Goal: Information Seeking & Learning: Learn about a topic

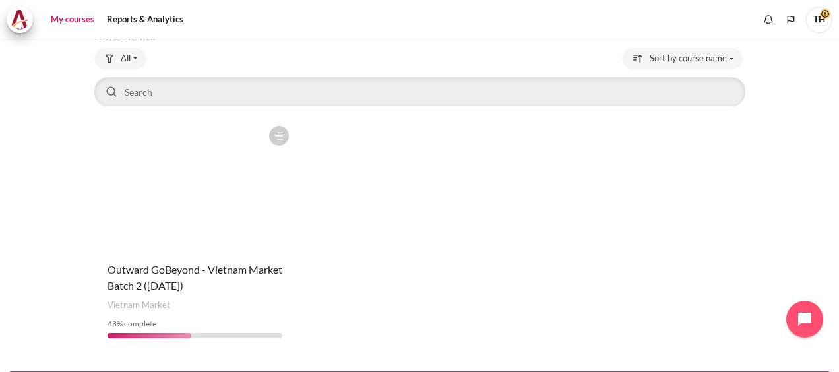
scroll to position [109, 0]
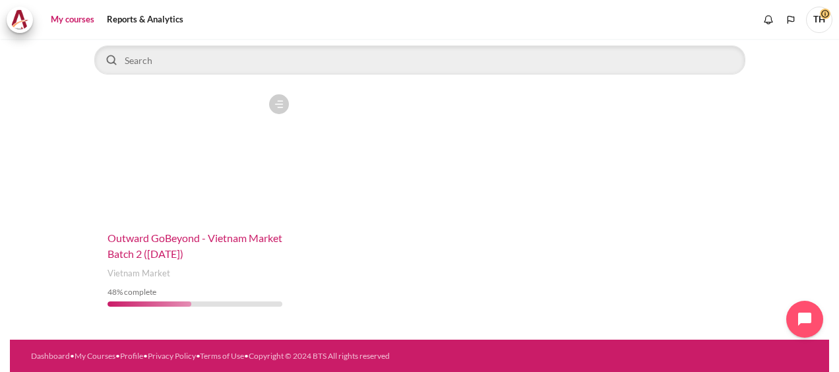
click at [164, 250] on span "Outward GoBeyond - Vietnam Market Batch 2 ([DATE])" at bounding box center [194, 245] width 175 height 28
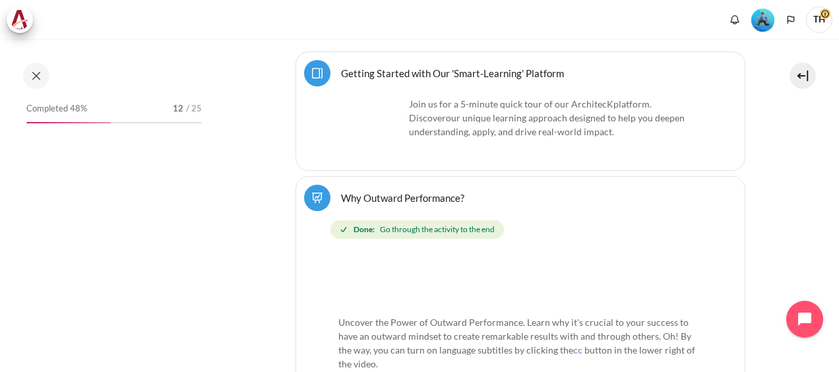
scroll to position [396, 0]
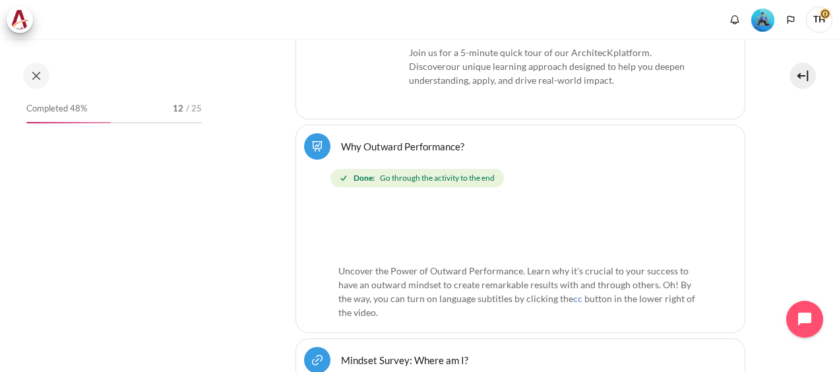
click at [450, 22] on div "My courses Reports & Analytics" at bounding box center [419, 20] width 825 height 26
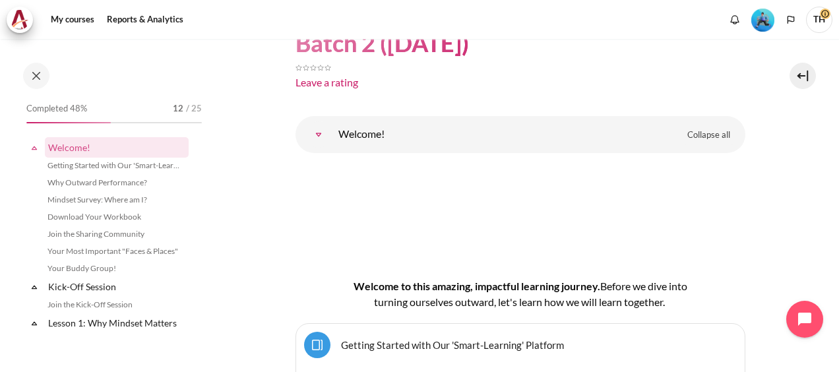
scroll to position [0, 0]
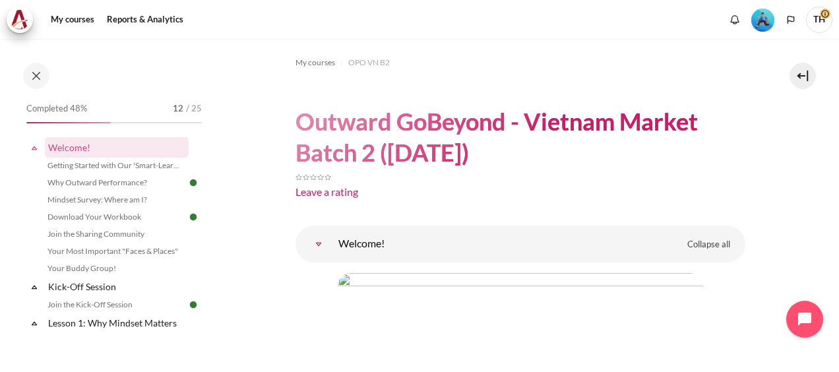
click at [763, 18] on img "Level #3" at bounding box center [762, 20] width 23 height 23
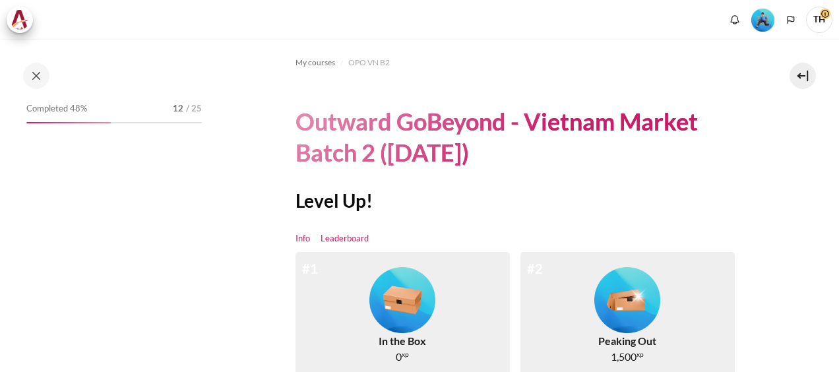
click at [350, 237] on link "Leaderboard" at bounding box center [344, 238] width 48 height 13
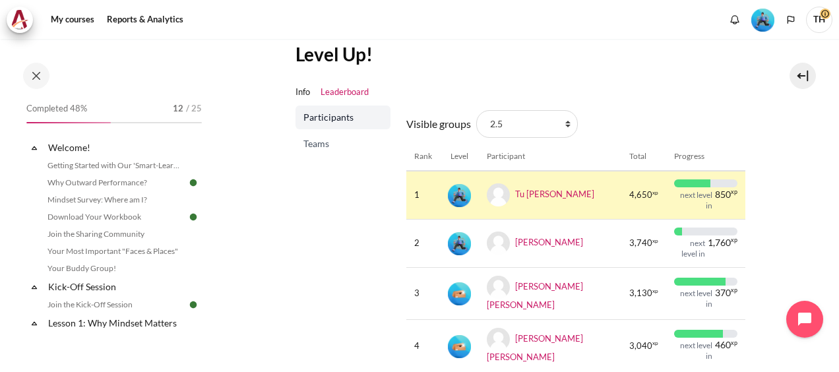
scroll to position [90, 0]
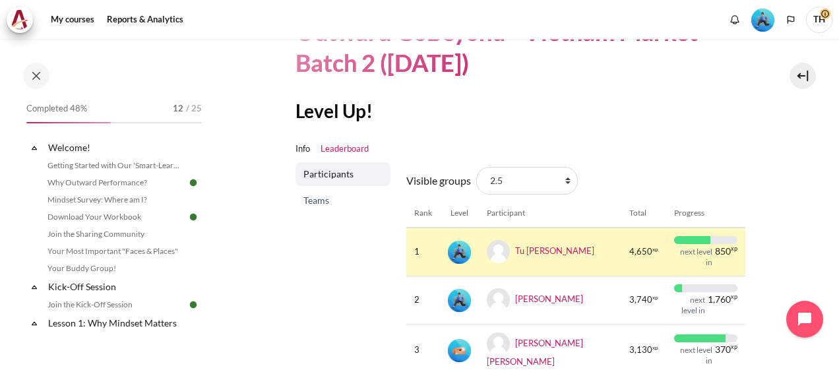
click at [330, 199] on span "Teams" at bounding box center [344, 200] width 82 height 13
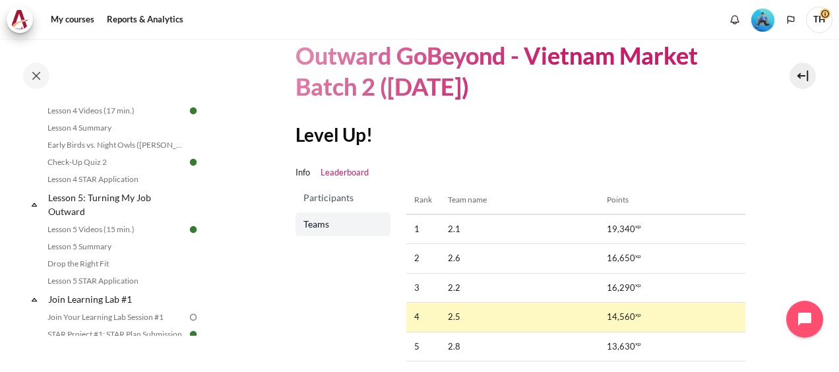
scroll to position [593, 0]
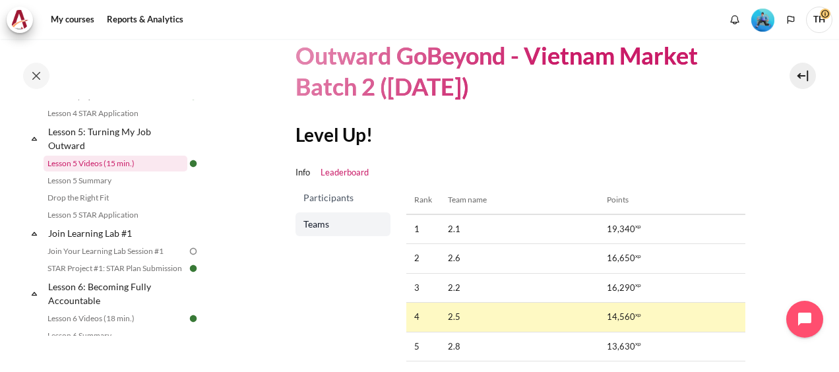
click at [105, 171] on link "Lesson 5 Videos (15 min.)" at bounding box center [116, 164] width 144 height 16
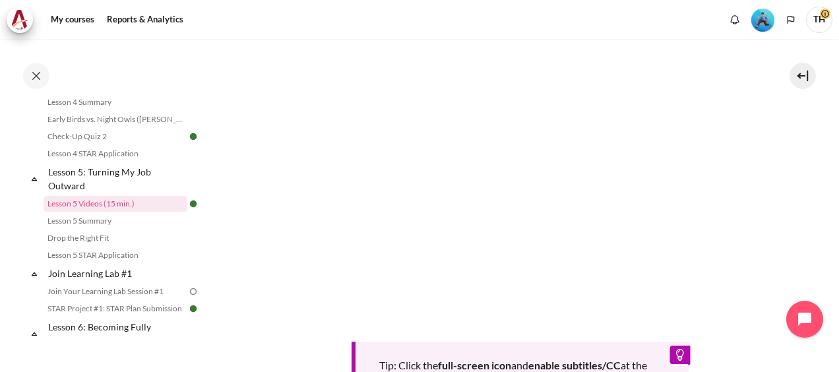
scroll to position [330, 0]
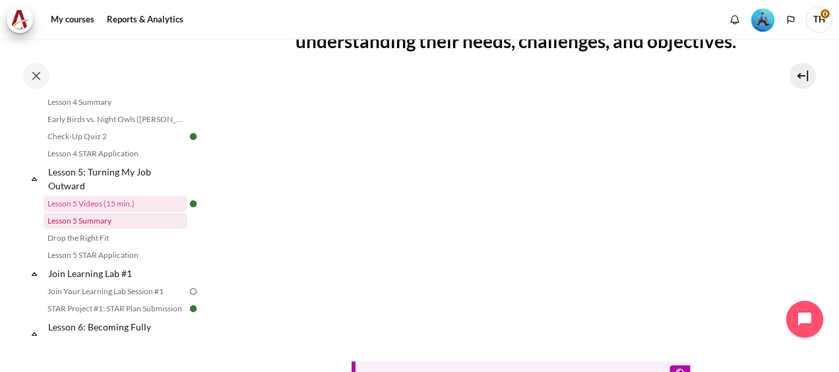
click at [109, 229] on link "Lesson 5 Summary" at bounding box center [116, 221] width 144 height 16
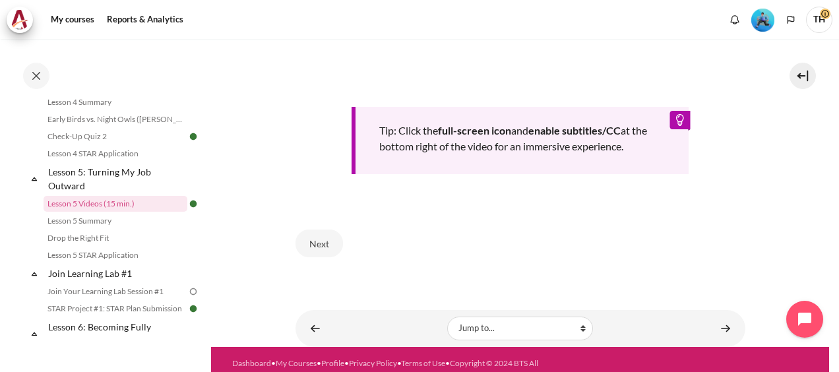
scroll to position [599, 0]
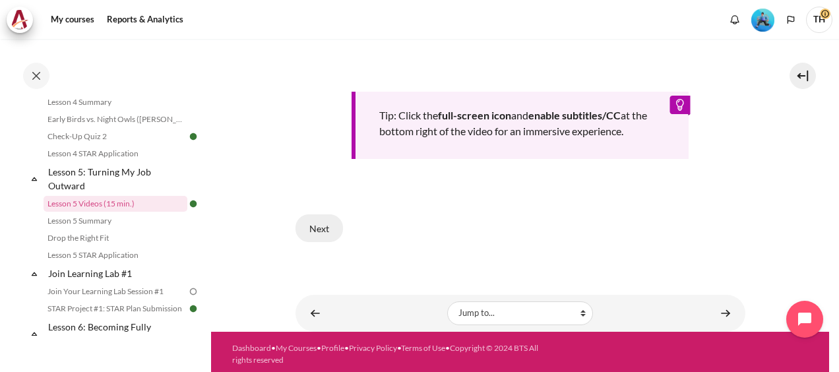
click at [315, 224] on button "Next" at bounding box center [318, 228] width 47 height 28
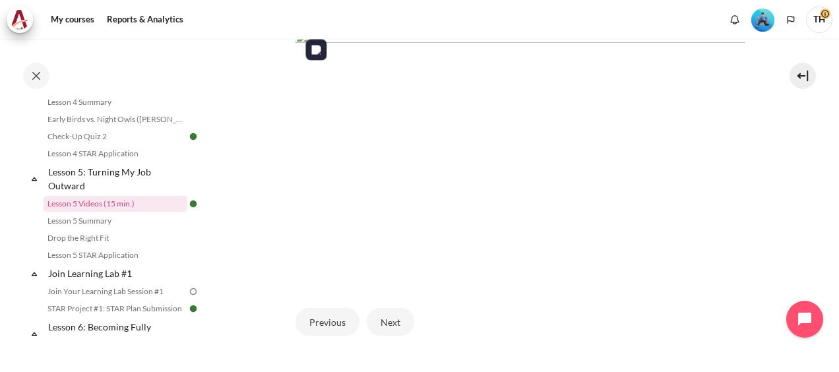
scroll to position [330, 0]
click at [391, 316] on button "Next" at bounding box center [390, 321] width 47 height 28
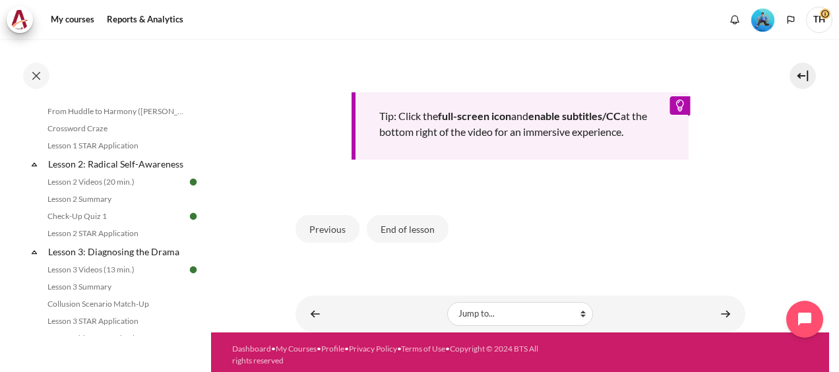
scroll to position [599, 0]
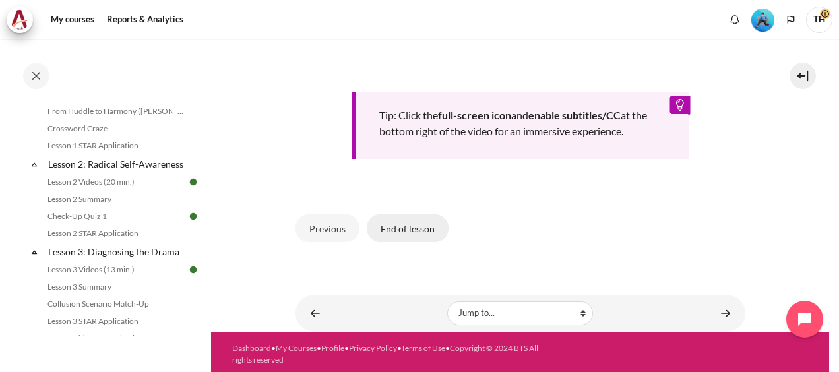
click at [420, 223] on button "End of lesson" at bounding box center [408, 228] width 82 height 28
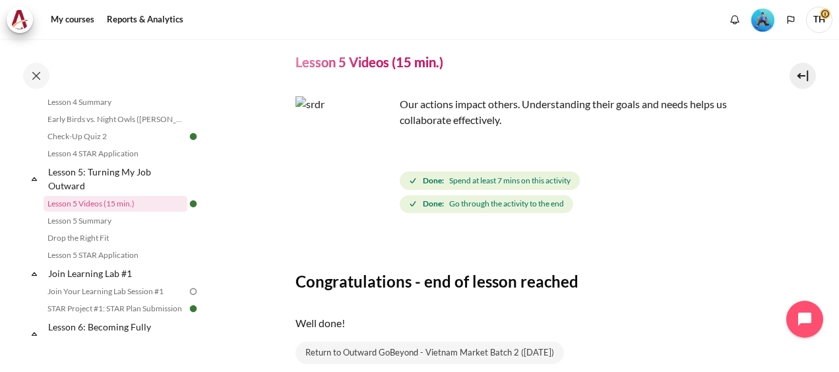
scroll to position [152, 0]
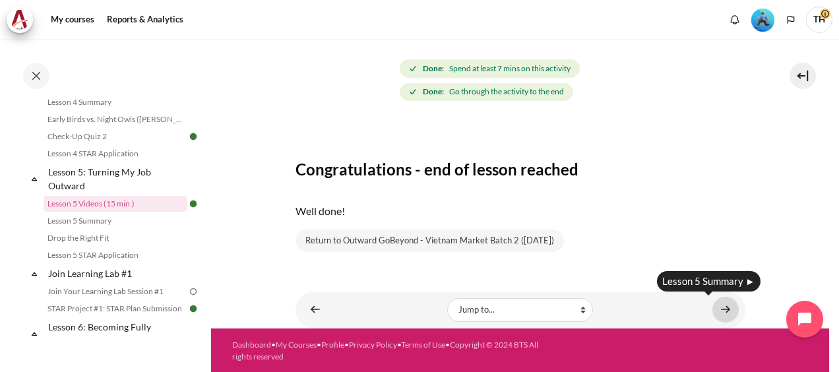
click at [719, 311] on link "Content" at bounding box center [725, 310] width 26 height 26
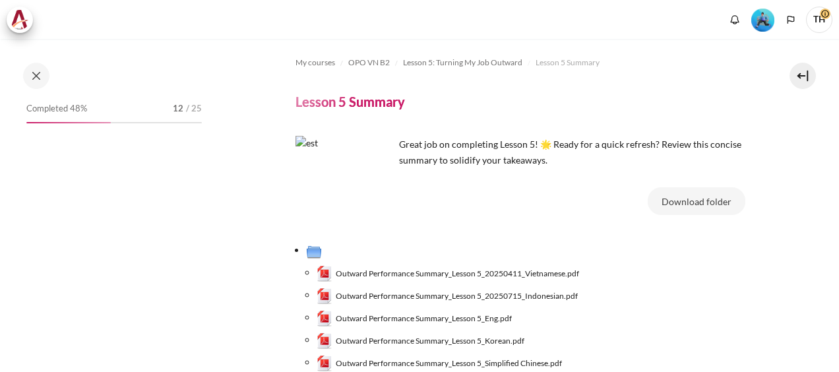
scroll to position [570, 0]
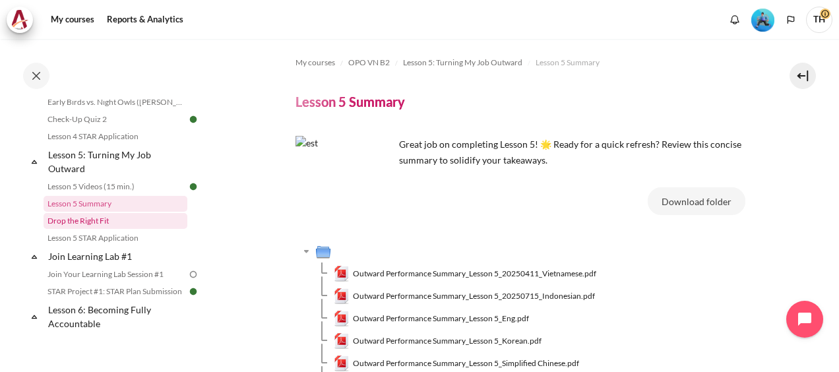
click at [99, 229] on link "Drop the Right Fit" at bounding box center [116, 221] width 144 height 16
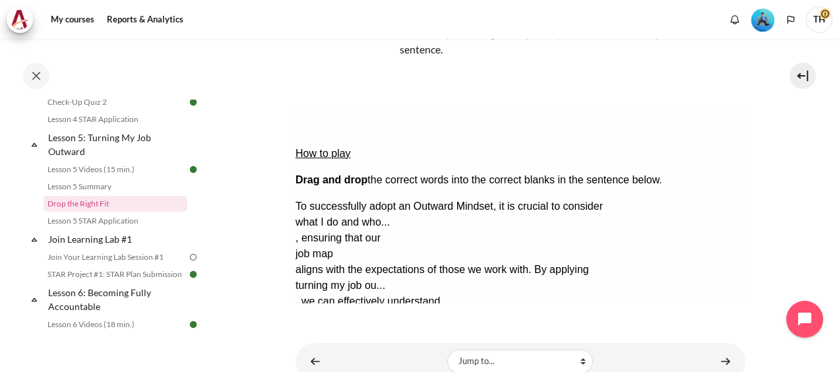
scroll to position [178, 0]
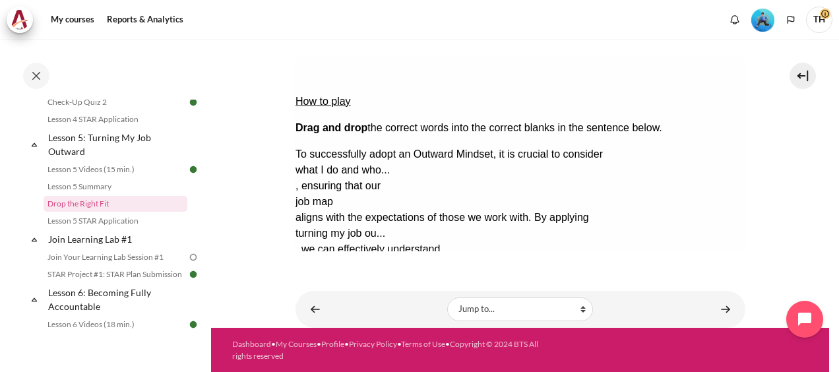
click at [330, 306] on button "Check Check the answers. The responses will be marked as correct, incorrect, or…" at bounding box center [313, 313] width 36 height 14
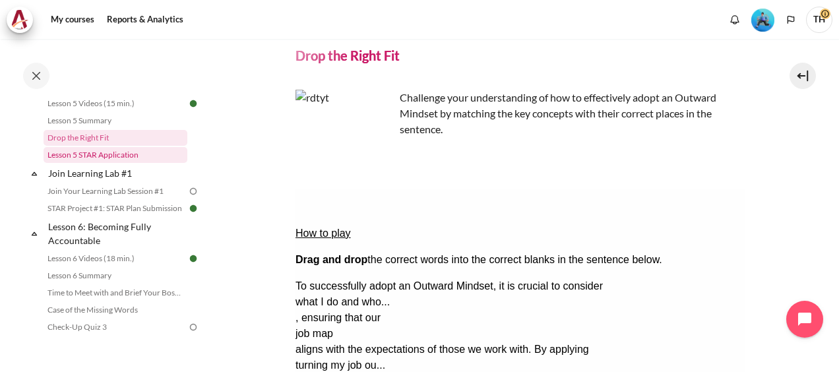
scroll to position [587, 0]
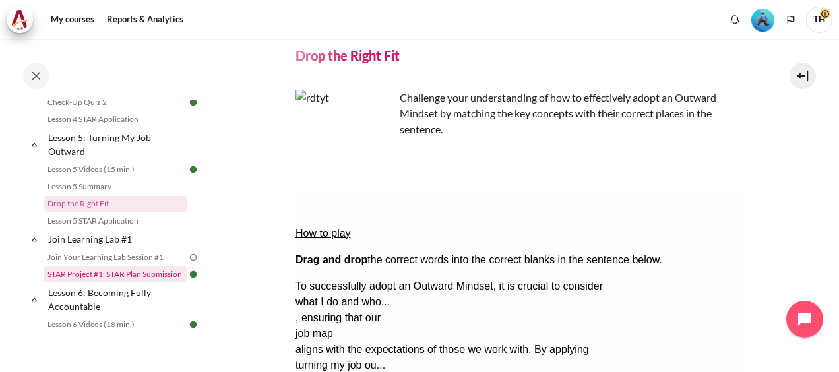
click at [141, 282] on link "STAR Project #1: STAR Plan Submission" at bounding box center [116, 274] width 144 height 16
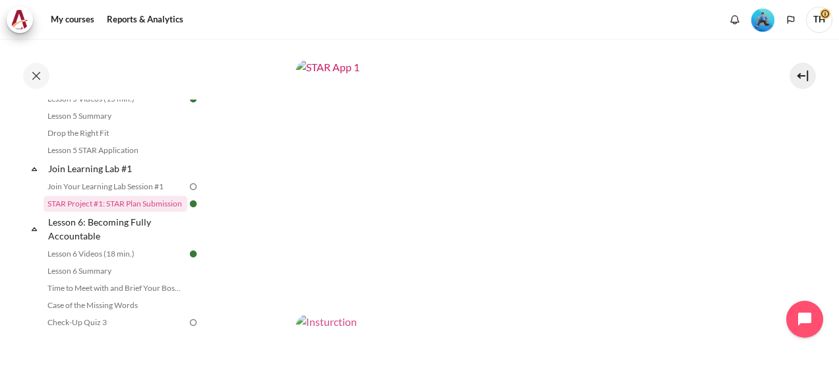
scroll to position [216, 0]
click at [497, 150] on img "Content" at bounding box center [520, 189] width 450 height 253
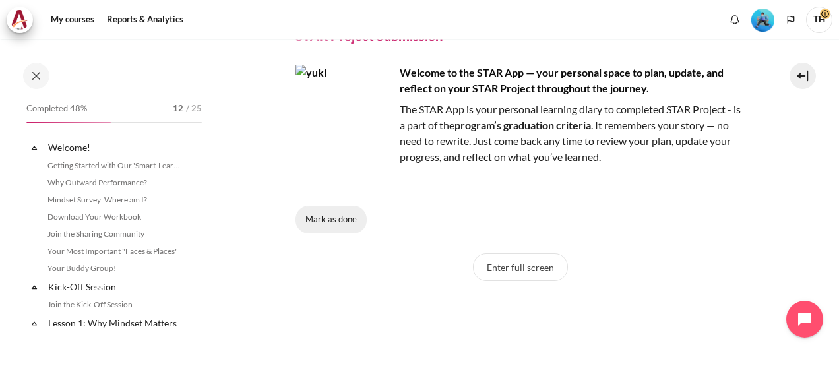
scroll to position [1353, 0]
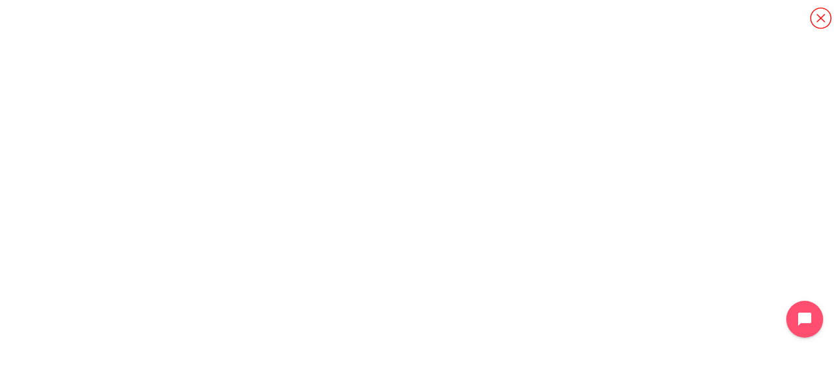
click at [828, 12] on icon "Content" at bounding box center [820, 18] width 23 height 23
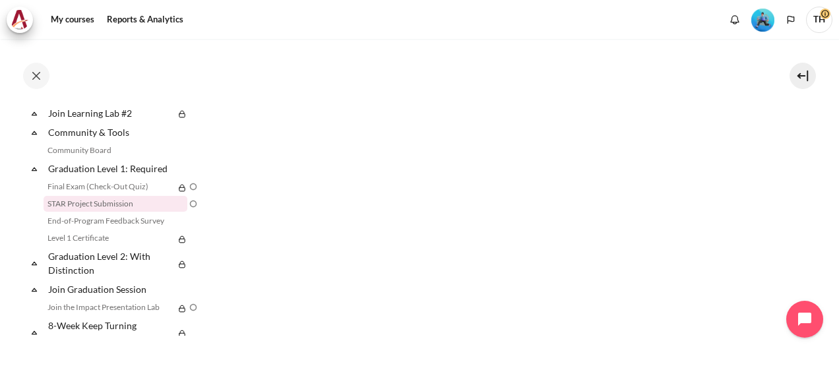
scroll to position [429, 0]
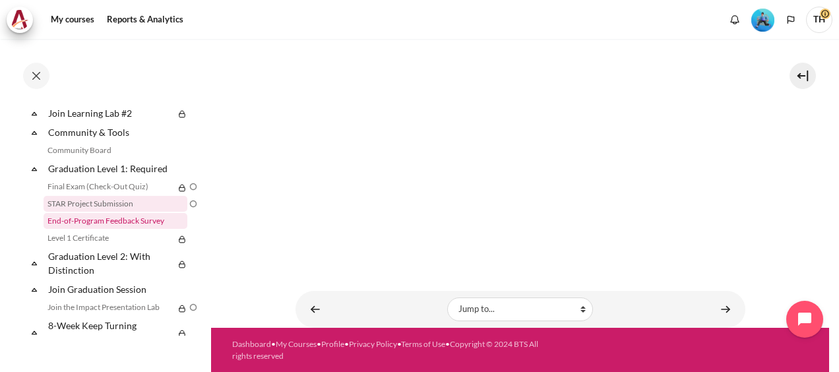
click at [95, 229] on link "End-of-Program Feedback Survey" at bounding box center [116, 221] width 144 height 16
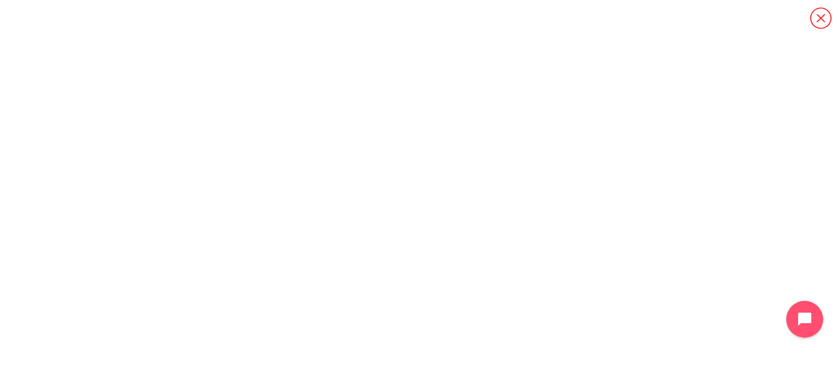
click at [818, 20] on icon "Content" at bounding box center [820, 18] width 23 height 23
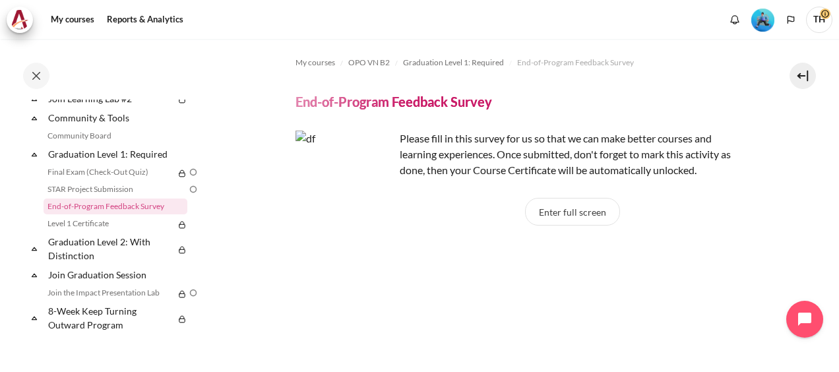
click at [768, 20] on img "Level #3" at bounding box center [762, 20] width 23 height 23
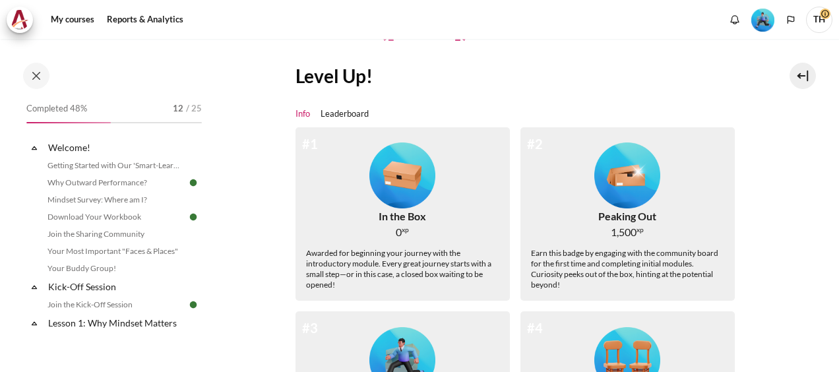
scroll to position [66, 0]
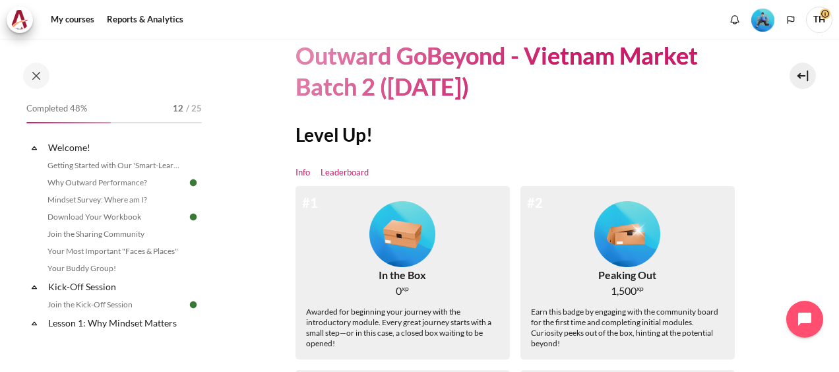
click at [357, 170] on link "Leaderboard" at bounding box center [344, 172] width 48 height 13
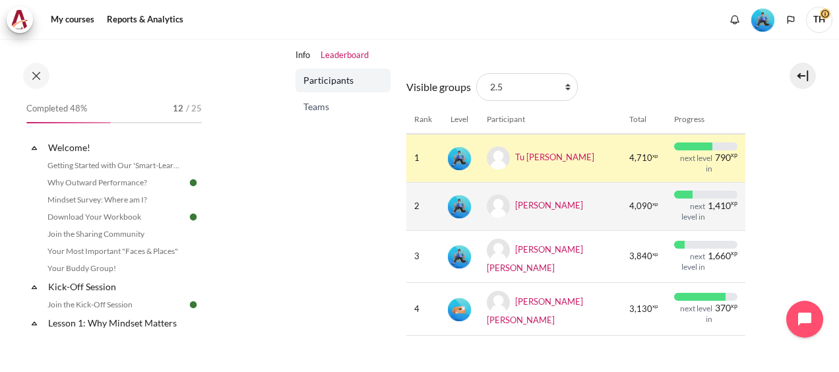
scroll to position [163, 0]
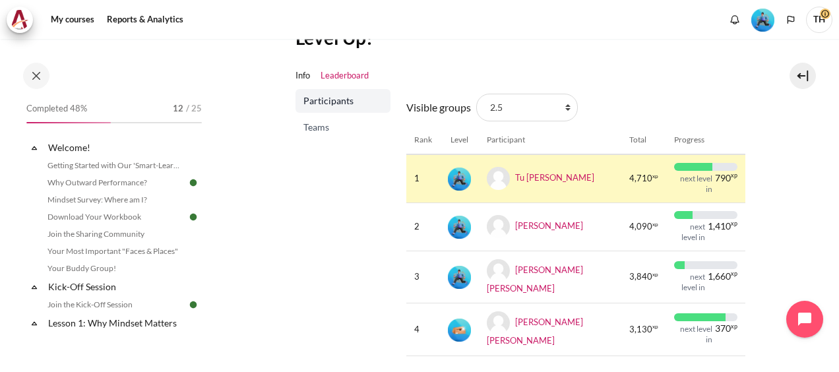
click at [318, 127] on span "Teams" at bounding box center [344, 127] width 82 height 13
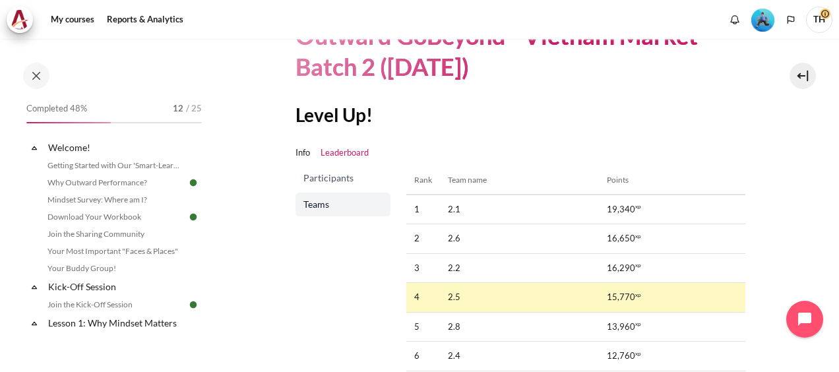
scroll to position [66, 0]
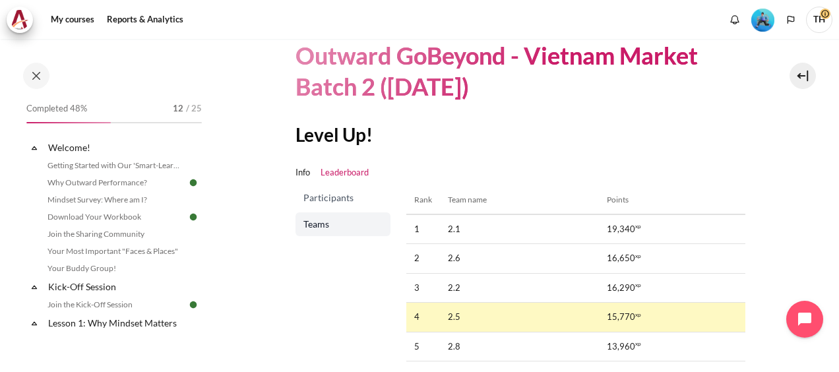
click at [345, 197] on span "Participants" at bounding box center [344, 197] width 82 height 13
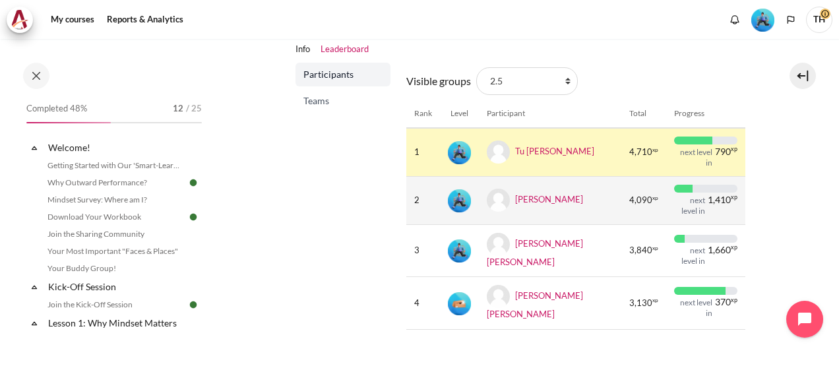
scroll to position [198, 0]
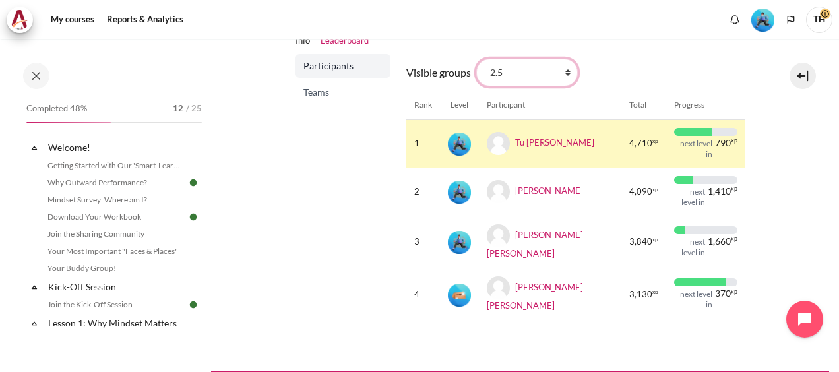
click at [528, 76] on select "All participants 2.5 2.1 2.2 2.3 2.4 2.6 2.7 2.8" at bounding box center [527, 73] width 102 height 28
select select "4944"
click at [476, 59] on select "All participants 2.5 2.1 2.2 2.3 2.4 2.6 2.7 2.8" at bounding box center [527, 73] width 102 height 28
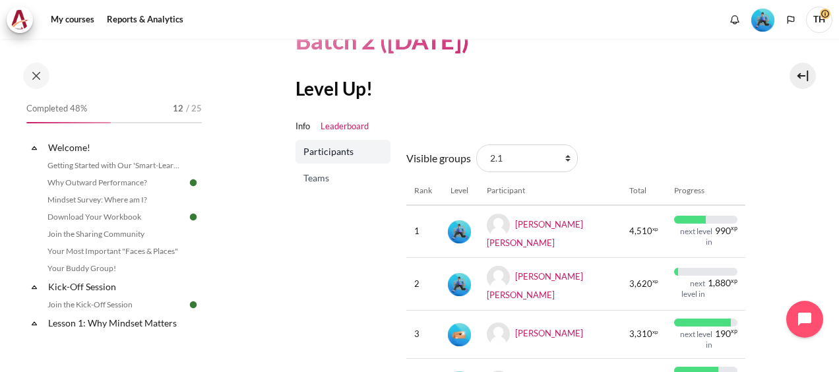
scroll to position [40, 0]
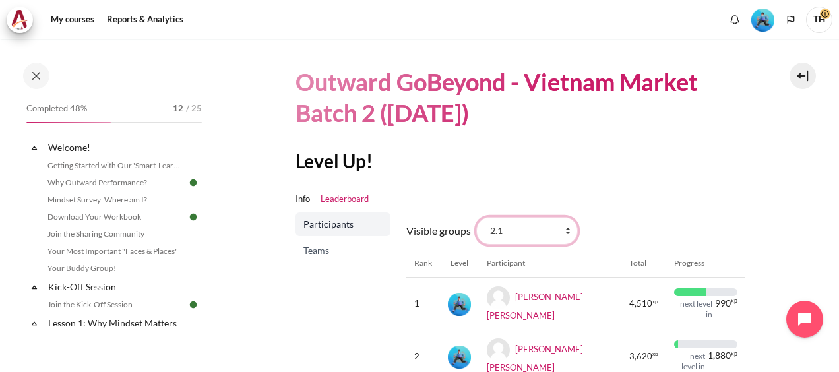
click at [558, 224] on select "All participants 2.5 2.1 2.2 2.3 2.4 2.6 2.7 2.8" at bounding box center [527, 231] width 102 height 28
select select "4948"
click at [476, 217] on select "All participants 2.5 2.1 2.2 2.3 2.4 2.6 2.7 2.8" at bounding box center [527, 231] width 102 height 28
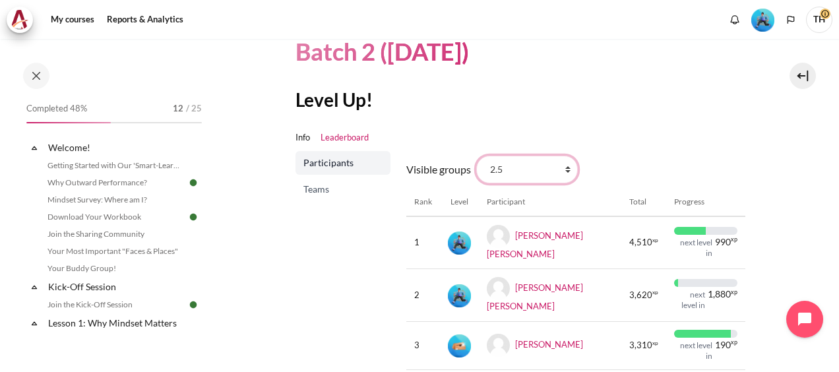
scroll to position [171, 0]
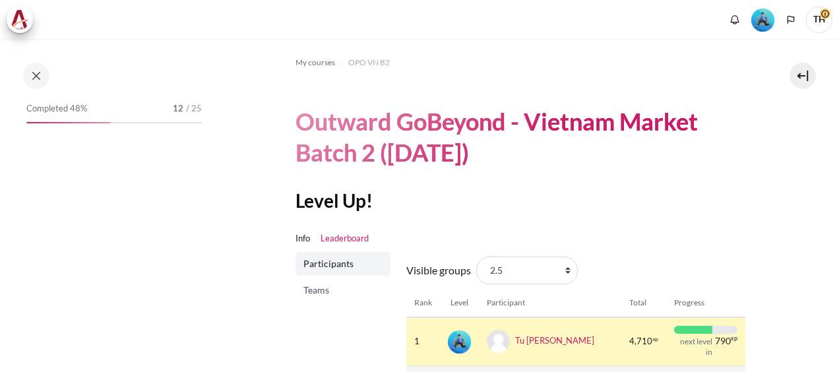
scroll to position [198, 0]
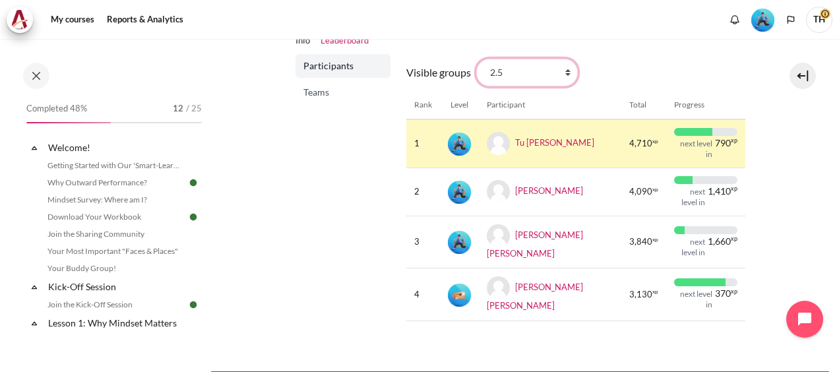
click at [562, 79] on select "All participants 2.5 2.1 2.2 2.3 2.4 2.6 2.7 2.8" at bounding box center [527, 73] width 102 height 28
select select "4944"
click at [476, 59] on select "All participants 2.5 2.1 2.2 2.3 2.4 2.6 2.7 2.8" at bounding box center [527, 73] width 102 height 28
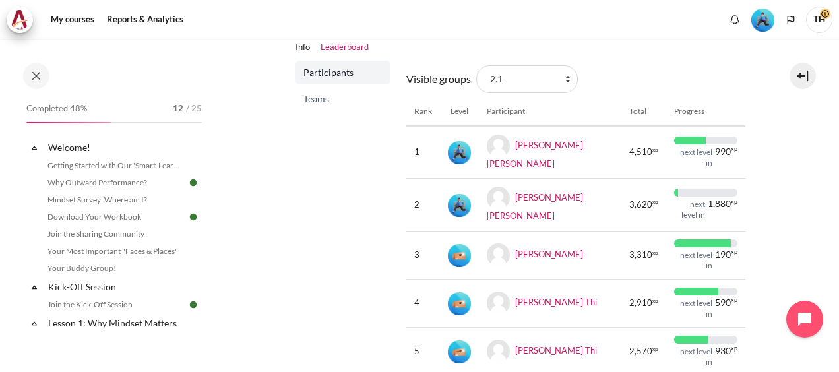
scroll to position [66, 0]
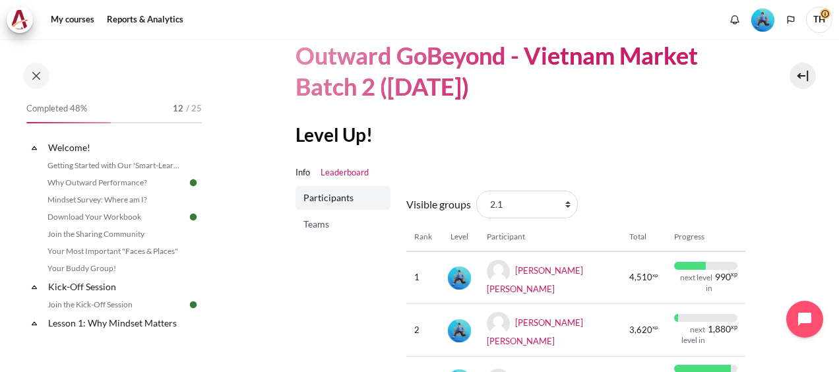
click at [351, 174] on link "Leaderboard" at bounding box center [344, 172] width 48 height 13
click at [321, 222] on span "Teams" at bounding box center [344, 224] width 82 height 13
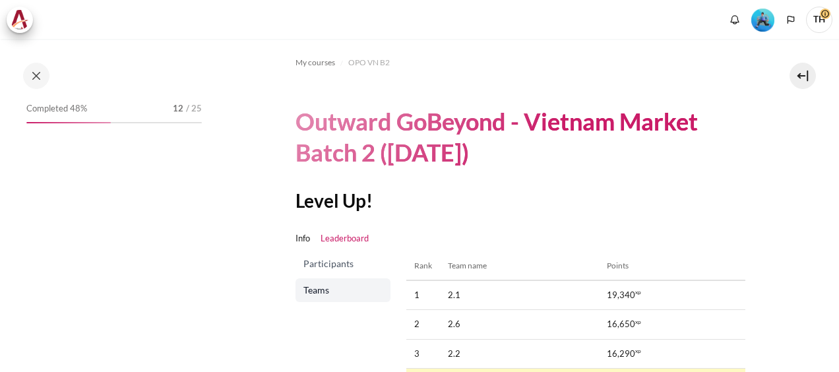
scroll to position [66, 0]
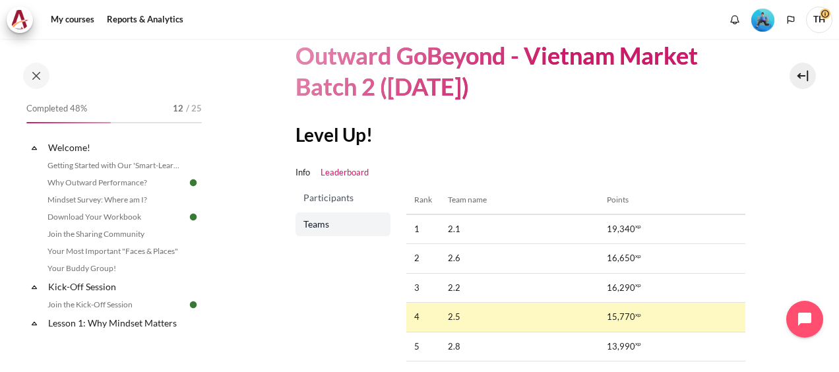
click at [344, 197] on span "Participants" at bounding box center [344, 197] width 82 height 13
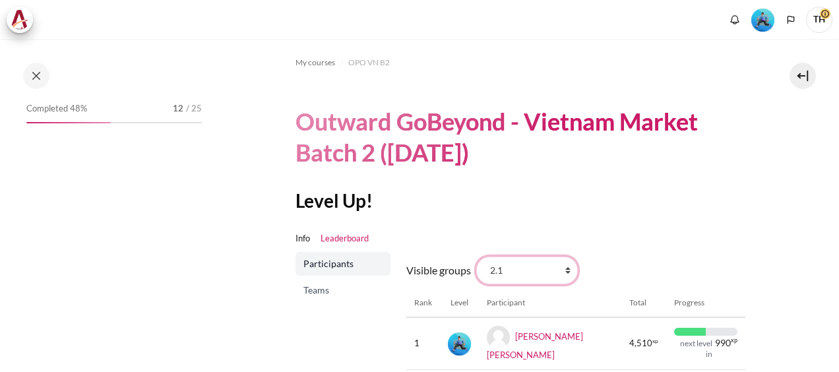
drag, startPoint x: 0, startPoint y: 0, endPoint x: 547, endPoint y: 272, distance: 610.7
click at [547, 272] on select "All participants 2.5 2.1 2.2 2.3 2.4 2.6 2.7 2.8" at bounding box center [527, 270] width 102 height 28
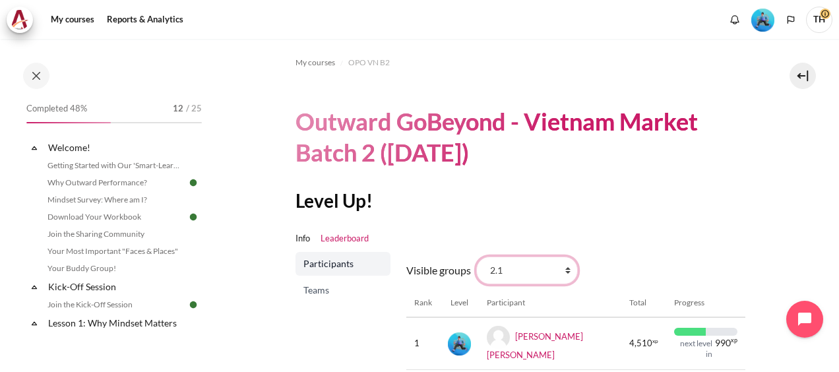
select select "4949"
click at [476, 256] on select "All participants 2.5 2.1 2.2 2.3 2.4 2.6 2.7 2.8" at bounding box center [527, 270] width 102 height 28
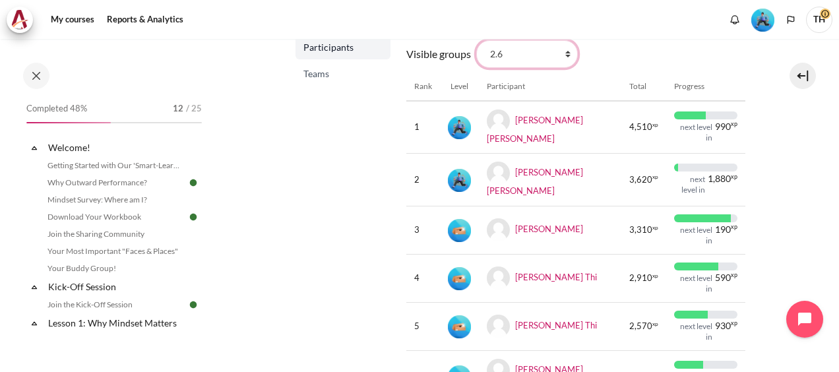
scroll to position [198, 0]
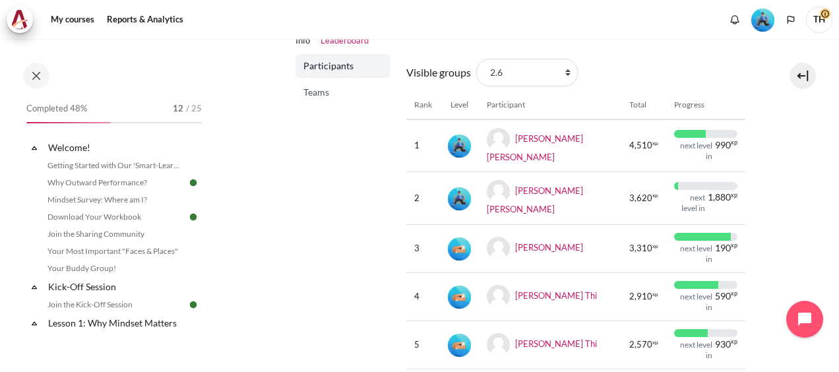
click at [330, 92] on span "Teams" at bounding box center [344, 92] width 82 height 13
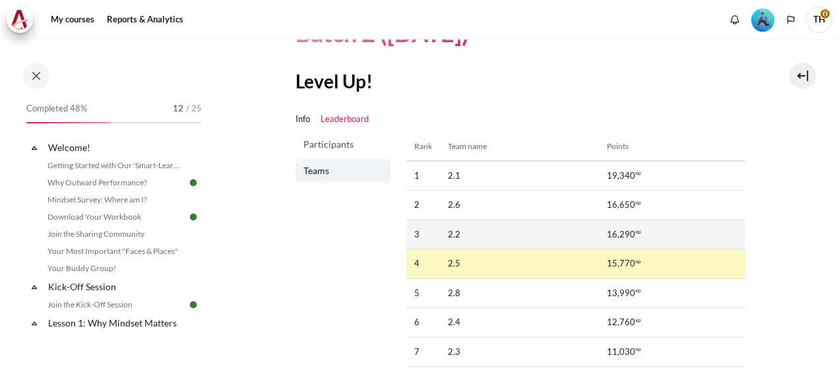
scroll to position [132, 0]
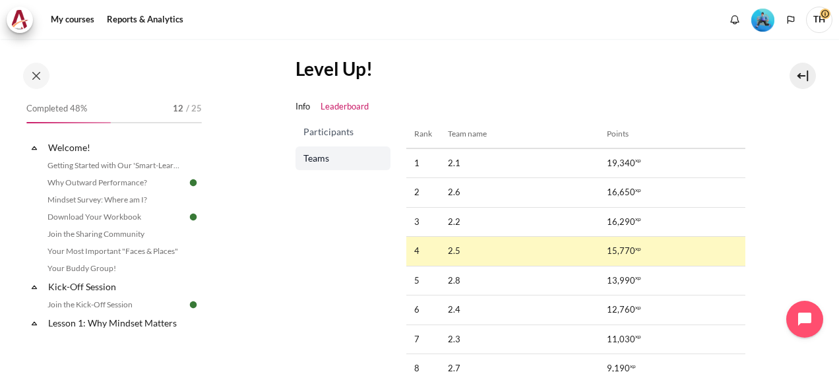
click at [347, 135] on span "Participants" at bounding box center [344, 131] width 82 height 13
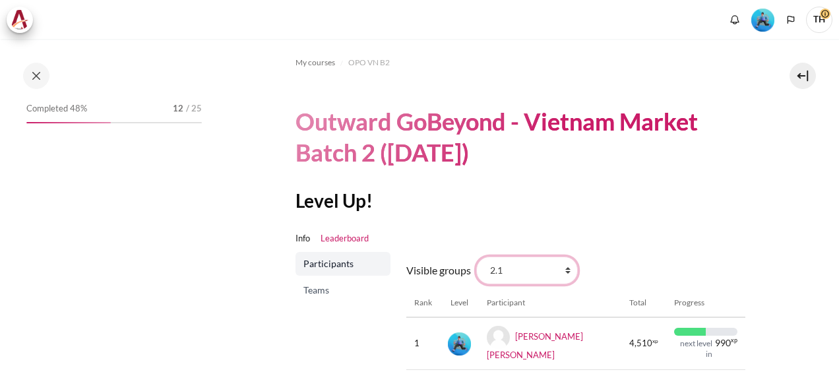
drag, startPoint x: 0, startPoint y: 0, endPoint x: 564, endPoint y: 273, distance: 626.9
click at [564, 273] on select "All participants 2.5 2.1 2.2 2.3 2.4 2.6 2.7 2.8" at bounding box center [527, 270] width 102 height 28
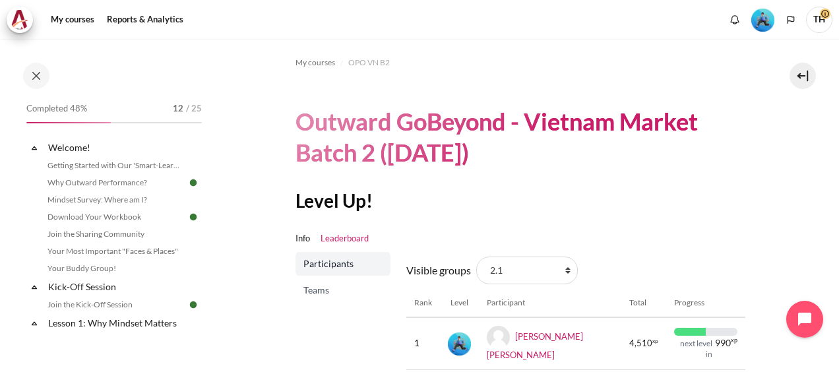
click at [785, 215] on section "My courses OPO VN B2 Outward GoBeyond - Vietnam Market Batch 2 (Jul 2025) Level…" at bounding box center [520, 344] width 618 height 611
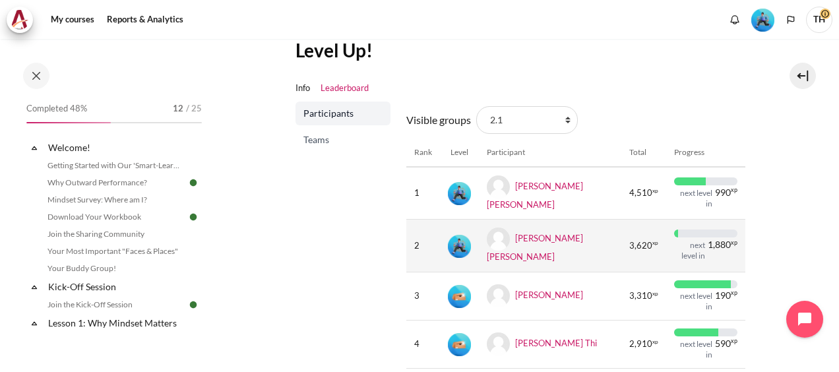
scroll to position [132, 0]
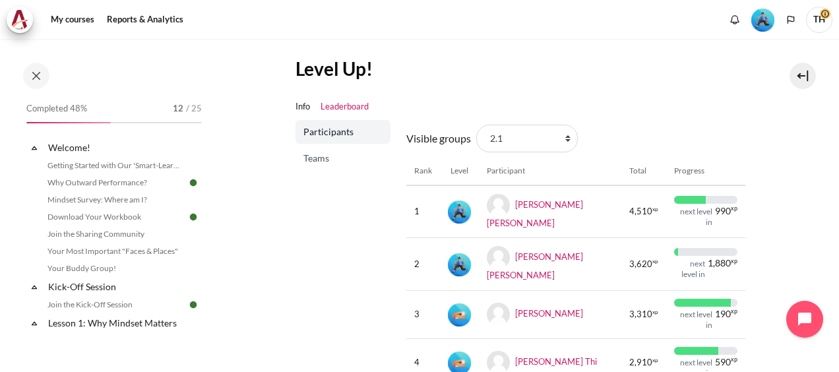
click at [314, 221] on div "Participants Teams" at bounding box center [342, 309] width 95 height 378
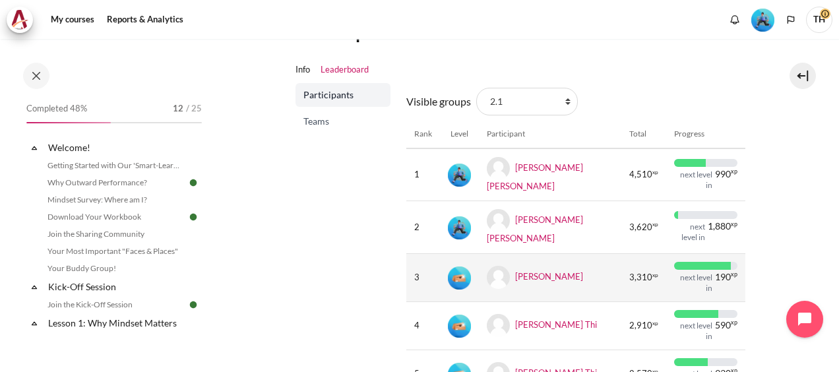
scroll to position [198, 0]
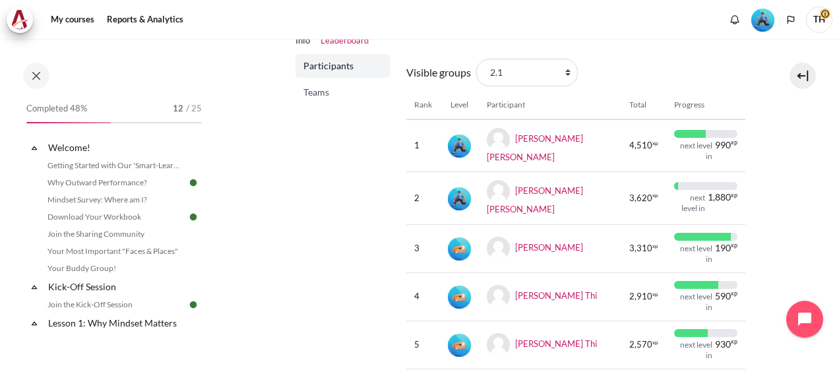
click at [317, 92] on span "Teams" at bounding box center [344, 92] width 82 height 13
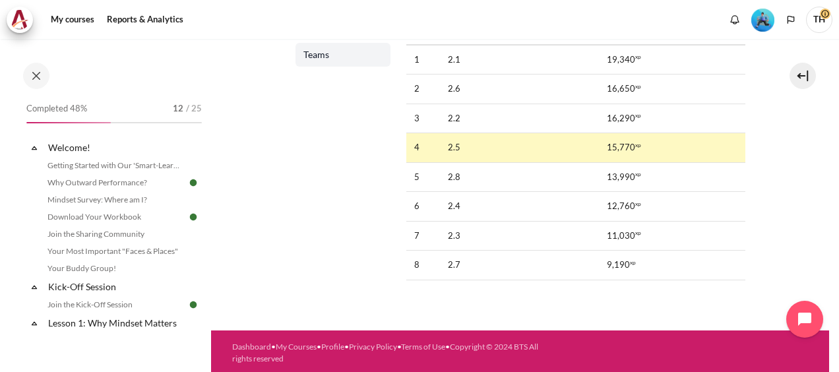
scroll to position [236, 0]
